Goal: Find specific page/section: Find specific page/section

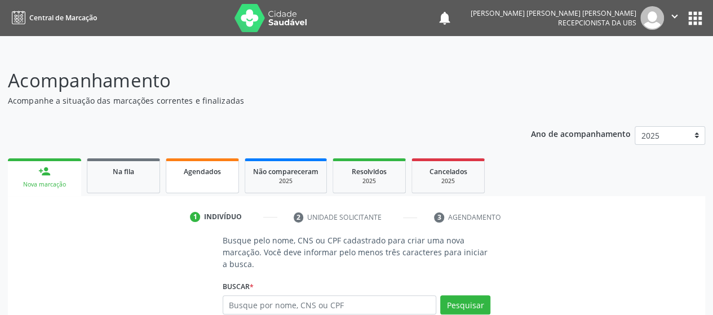
click at [186, 170] on span "Agendados" at bounding box center [202, 172] width 37 height 10
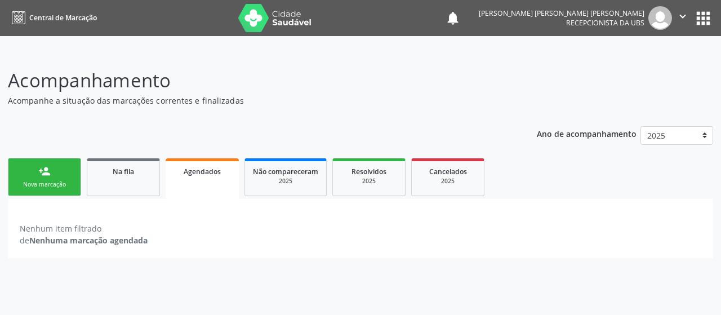
click at [200, 175] on div "Agendados" at bounding box center [202, 171] width 57 height 12
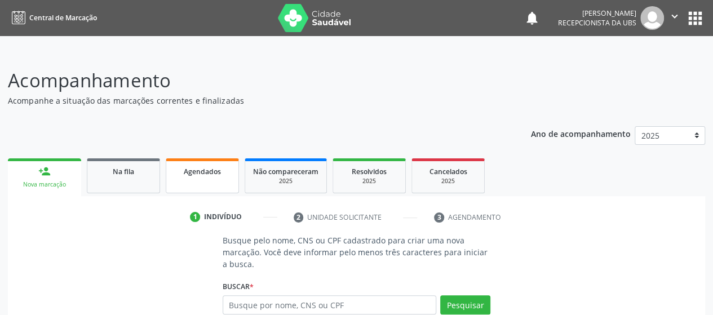
click at [191, 179] on link "Agendados" at bounding box center [202, 175] width 73 height 35
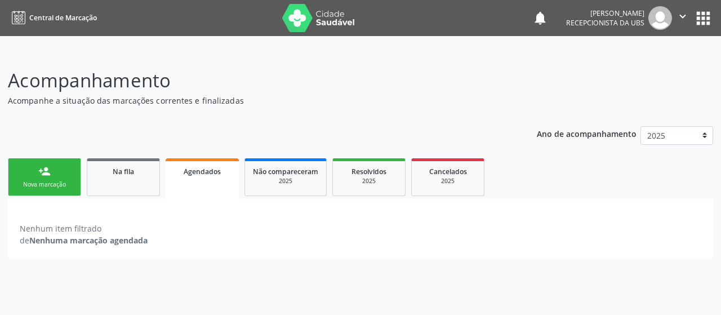
click at [49, 183] on div "Nova marcação" at bounding box center [44, 184] width 56 height 8
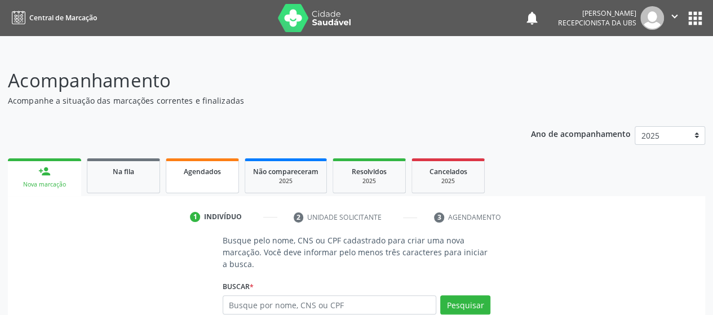
click at [203, 174] on span "Agendados" at bounding box center [202, 172] width 37 height 10
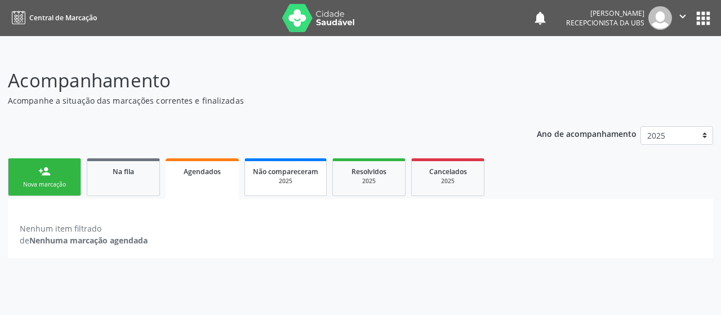
click at [305, 185] on link "Não compareceram 2025" at bounding box center [286, 177] width 82 height 38
click at [364, 176] on div "Resolvidos" at bounding box center [368, 171] width 56 height 12
click at [433, 184] on div "2025" at bounding box center [448, 181] width 56 height 8
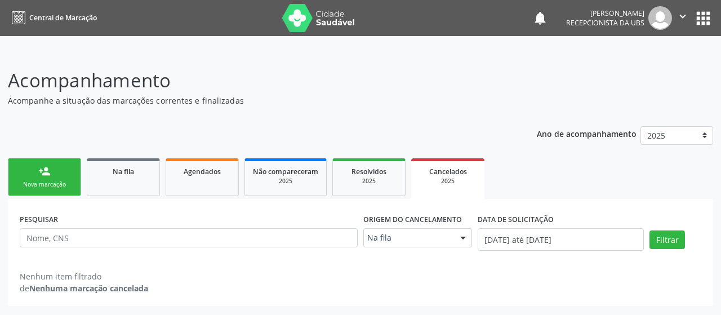
click at [115, 150] on div "Ano de acompanhamento 2025 person_add Nova marcação Na fila Agendados Não compa…" at bounding box center [361, 212] width 706 height 188
click at [121, 175] on span "Na fila" at bounding box center [123, 172] width 21 height 10
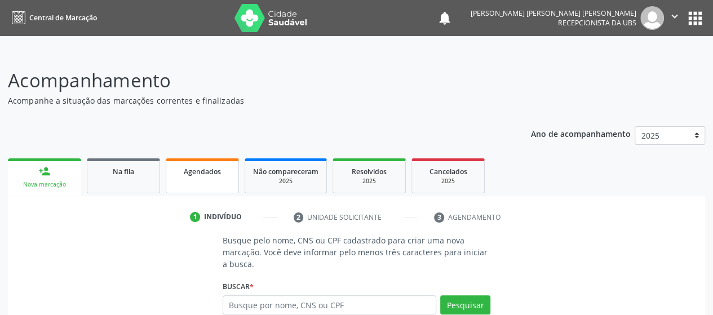
click at [216, 183] on link "Agendados" at bounding box center [202, 175] width 73 height 35
click at [211, 174] on span "Agendados" at bounding box center [202, 172] width 37 height 10
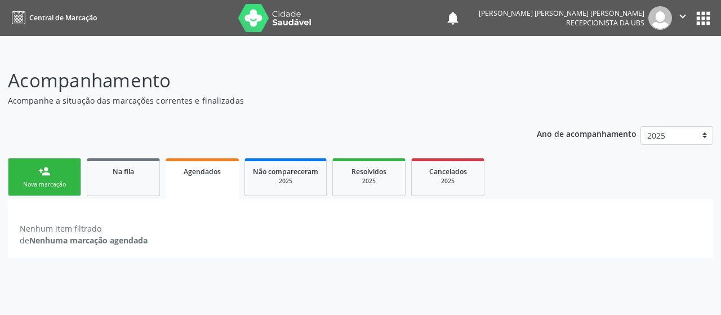
click at [689, 12] on icon "" at bounding box center [683, 16] width 12 height 12
click at [641, 73] on link "Sair" at bounding box center [654, 68] width 78 height 16
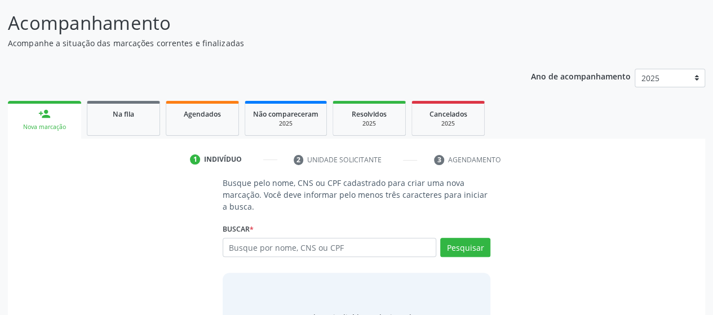
scroll to position [121, 0]
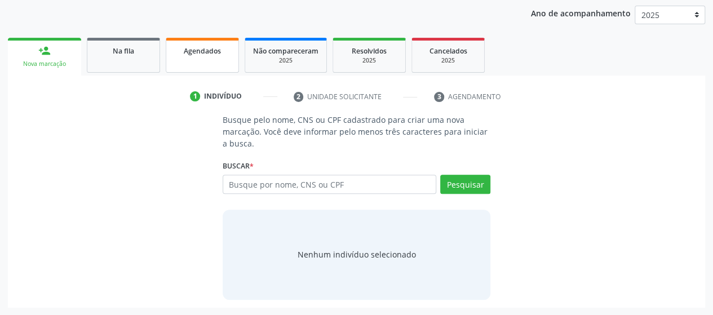
click at [200, 54] on span "Agendados" at bounding box center [202, 51] width 37 height 10
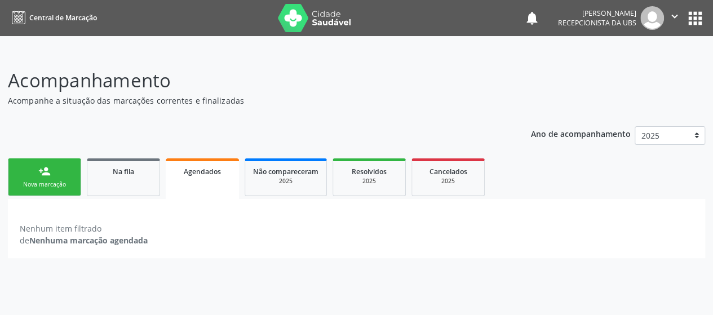
scroll to position [0, 0]
click at [108, 191] on link "Na fila" at bounding box center [123, 177] width 73 height 38
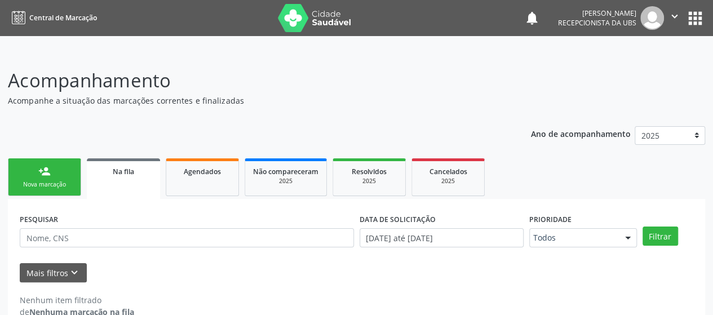
scroll to position [22, 0]
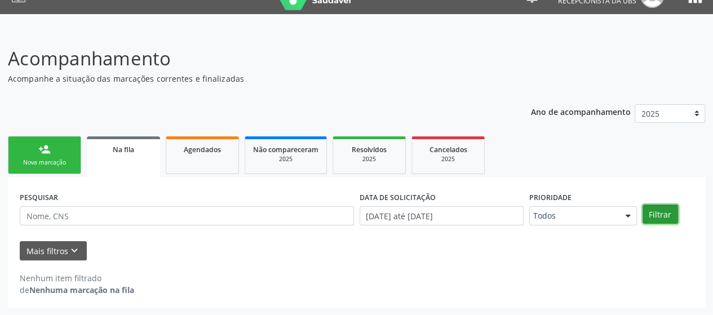
click at [651, 209] on button "Filtrar" at bounding box center [661, 214] width 36 height 19
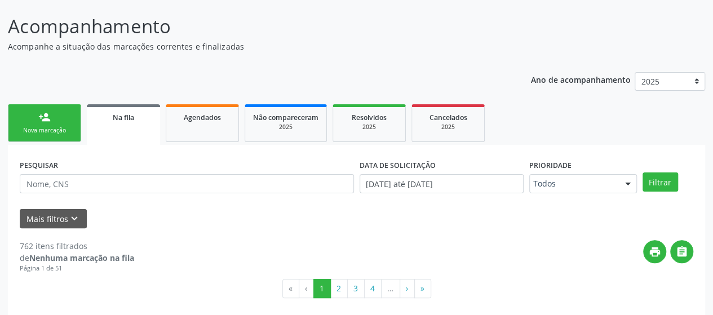
scroll to position [63, 0]
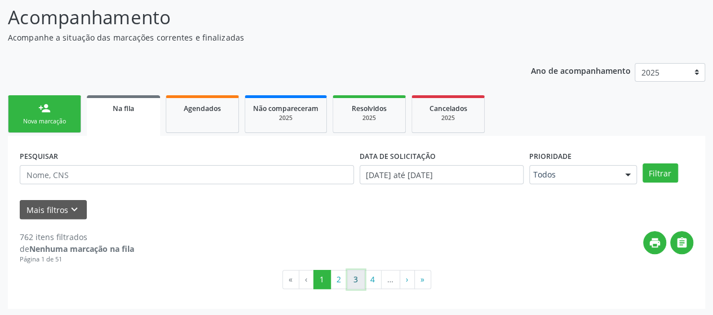
click at [362, 278] on button "3" at bounding box center [355, 279] width 17 height 19
click at [184, 109] on span "Agendados" at bounding box center [202, 109] width 37 height 10
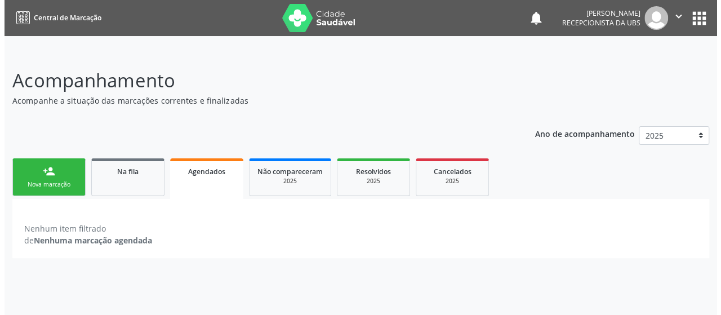
scroll to position [0, 0]
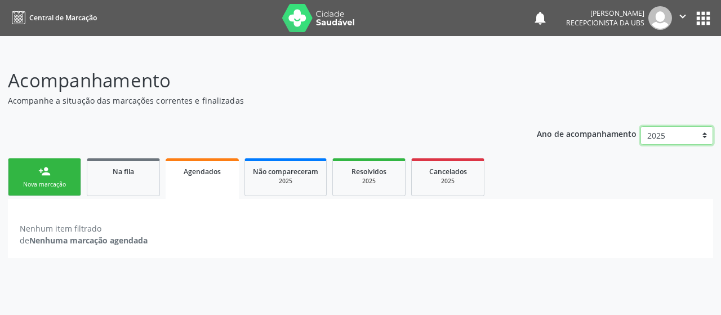
click at [706, 136] on select "2025" at bounding box center [677, 135] width 73 height 19
click at [330, 168] on ul "person_add Nova marcação Na fila Agendados Não compareceram 2025 Resolvidos 202…" at bounding box center [361, 177] width 706 height 43
click at [321, 173] on link "Não compareceram 2025" at bounding box center [286, 177] width 82 height 38
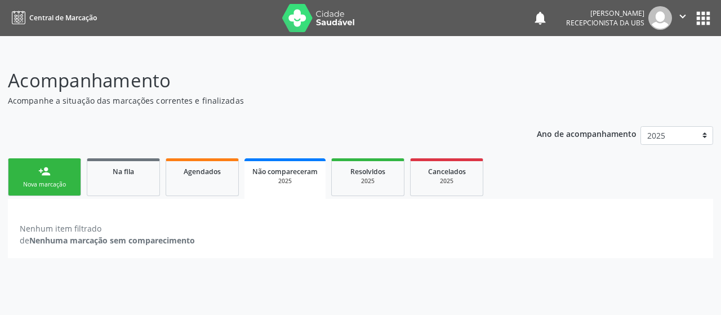
click at [321, 173] on link "Não compareceram 2025" at bounding box center [285, 178] width 81 height 41
click at [374, 176] on div "Resolvidos" at bounding box center [368, 171] width 56 height 12
click at [443, 176] on div "Cancelados" at bounding box center [448, 171] width 56 height 12
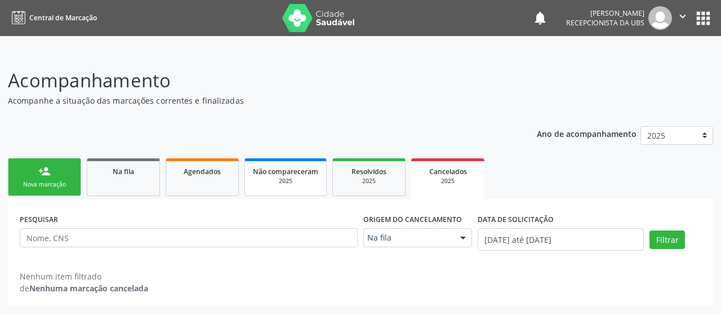
click at [282, 183] on div "2025" at bounding box center [285, 181] width 65 height 8
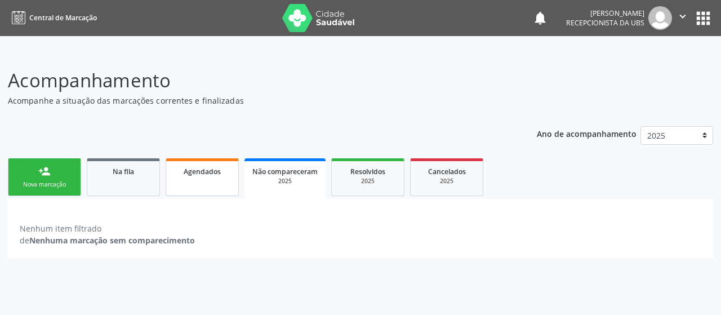
click at [232, 182] on link "Agendados" at bounding box center [202, 177] width 73 height 38
click at [57, 179] on link "person_add Nova marcação" at bounding box center [44, 177] width 73 height 38
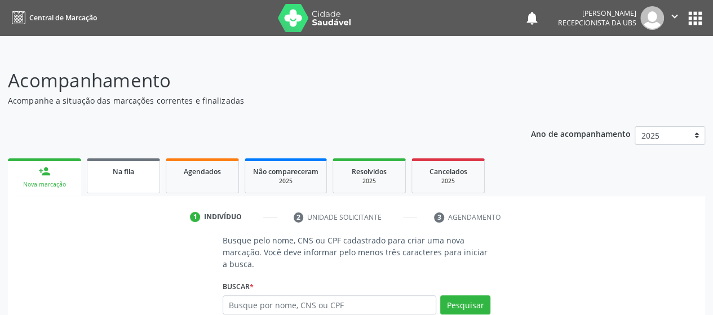
click at [96, 174] on div "Na fila" at bounding box center [123, 171] width 56 height 12
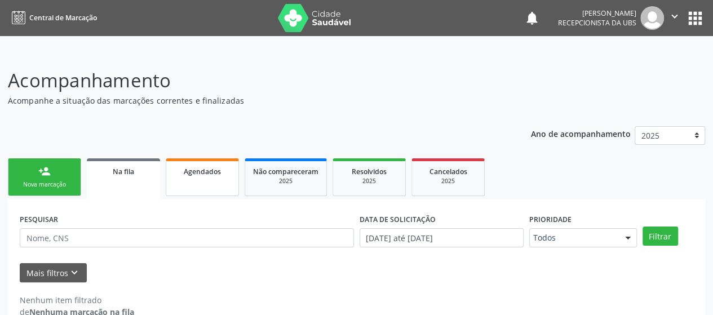
click at [187, 174] on span "Agendados" at bounding box center [202, 172] width 37 height 10
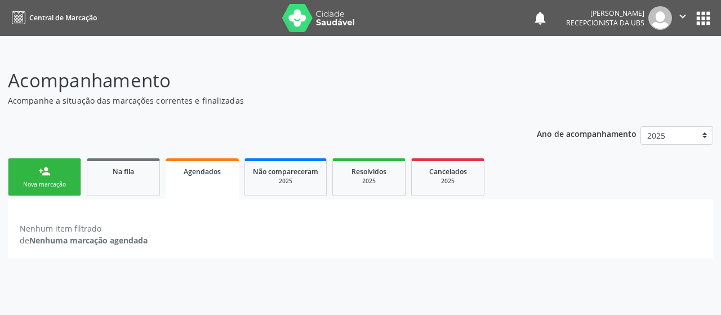
click at [187, 174] on span "Agendados" at bounding box center [202, 172] width 37 height 10
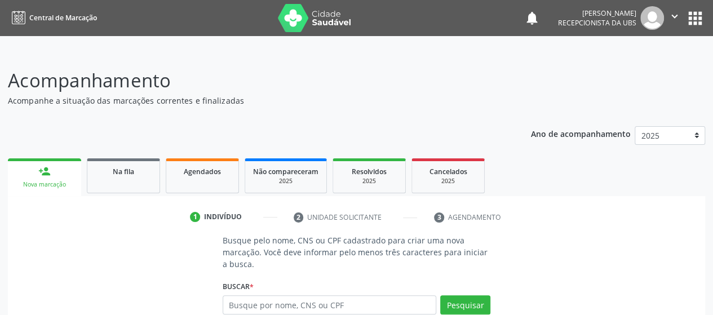
click at [656, 8] on img at bounding box center [652, 18] width 24 height 24
click at [662, 13] on img at bounding box center [652, 18] width 24 height 24
click at [677, 14] on icon "" at bounding box center [674, 16] width 12 height 12
click at [631, 69] on link "Sair" at bounding box center [646, 68] width 78 height 16
